Goal: Transaction & Acquisition: Purchase product/service

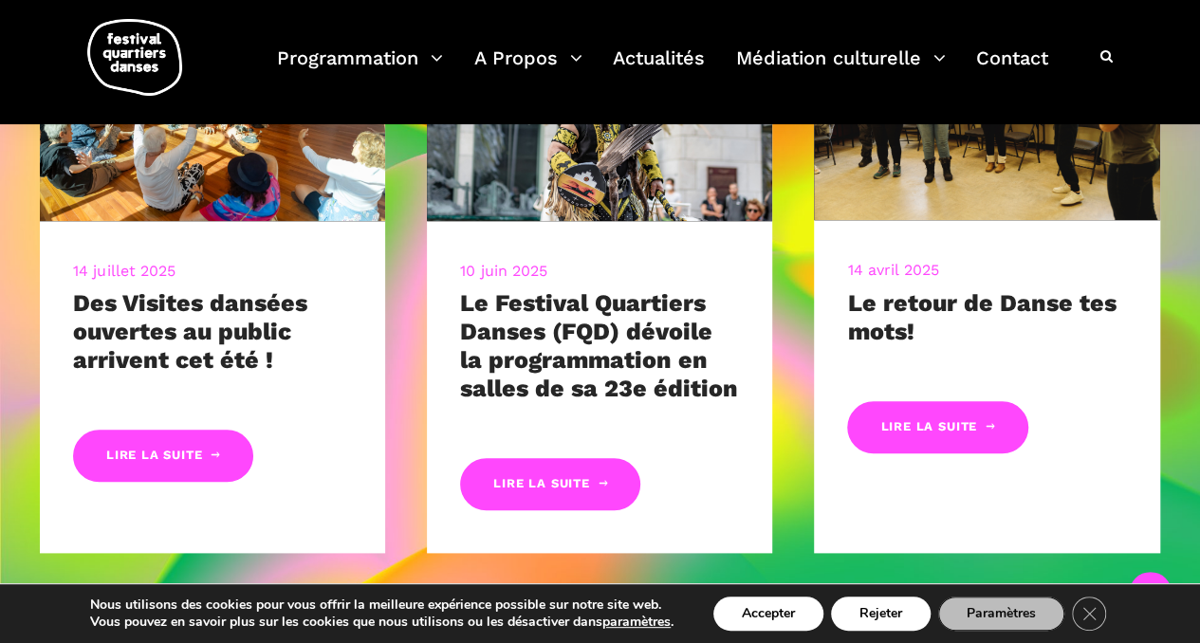
scroll to position [839, 0]
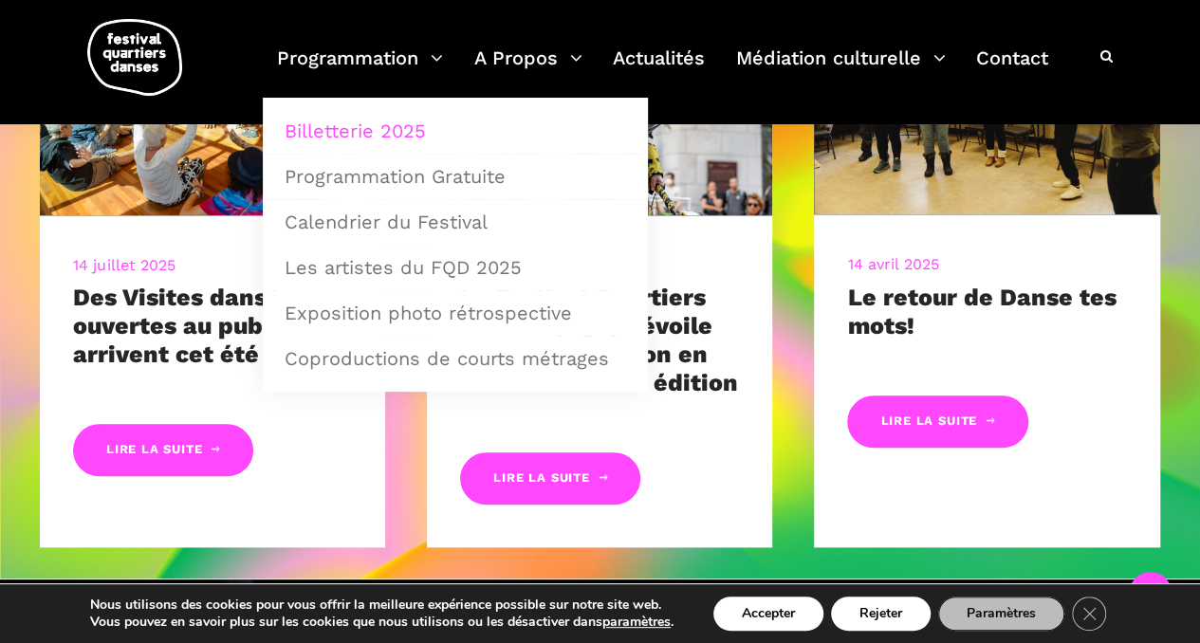
click at [384, 124] on link "Billetterie 2025" at bounding box center [455, 131] width 364 height 44
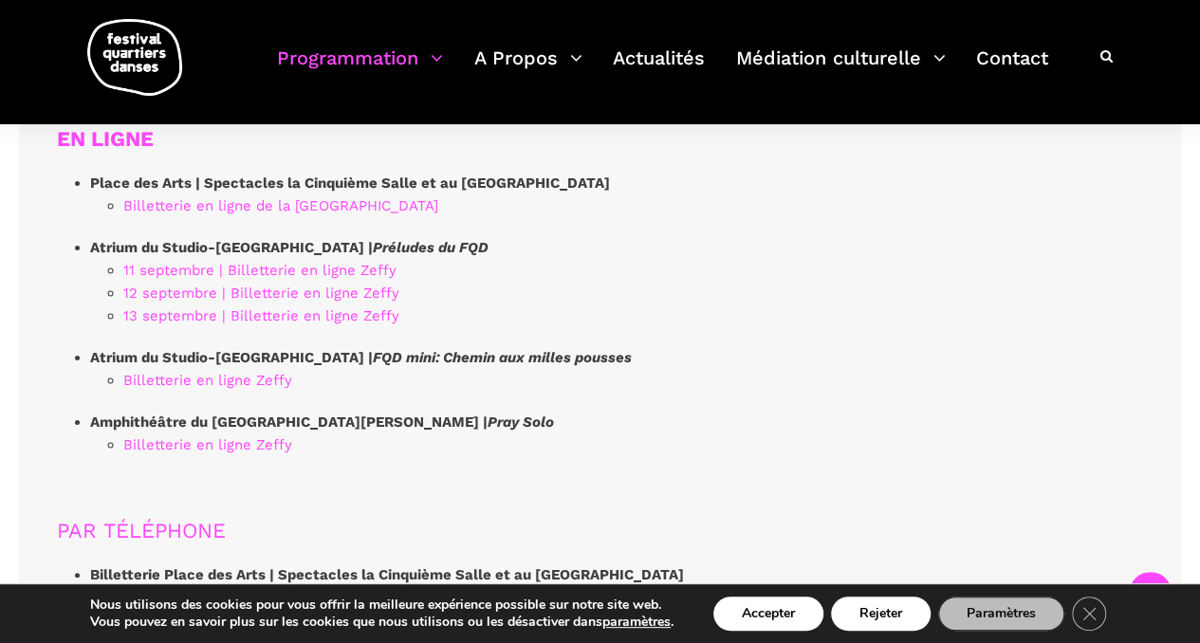
scroll to position [5246, 0]
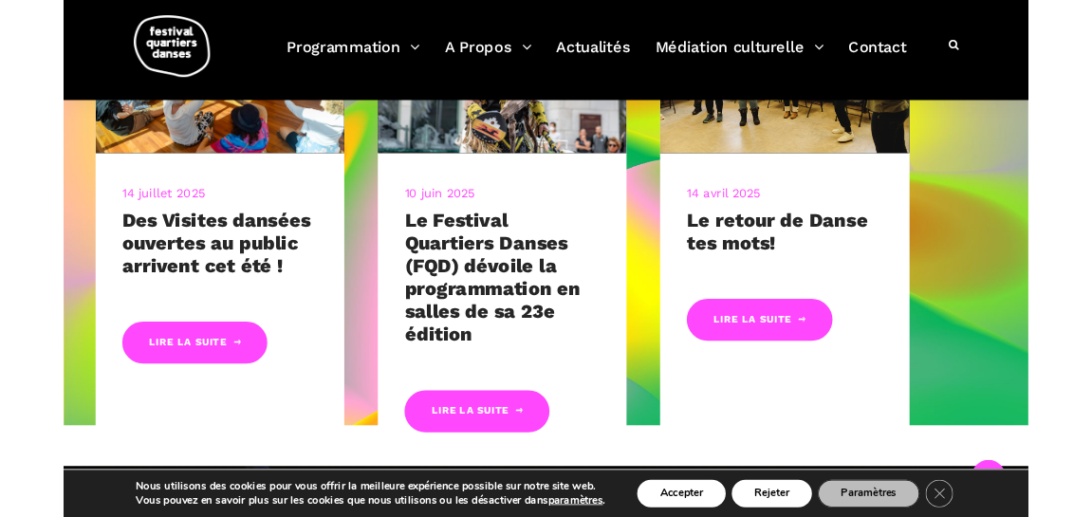
scroll to position [778, 0]
